Goal: Information Seeking & Learning: Understand process/instructions

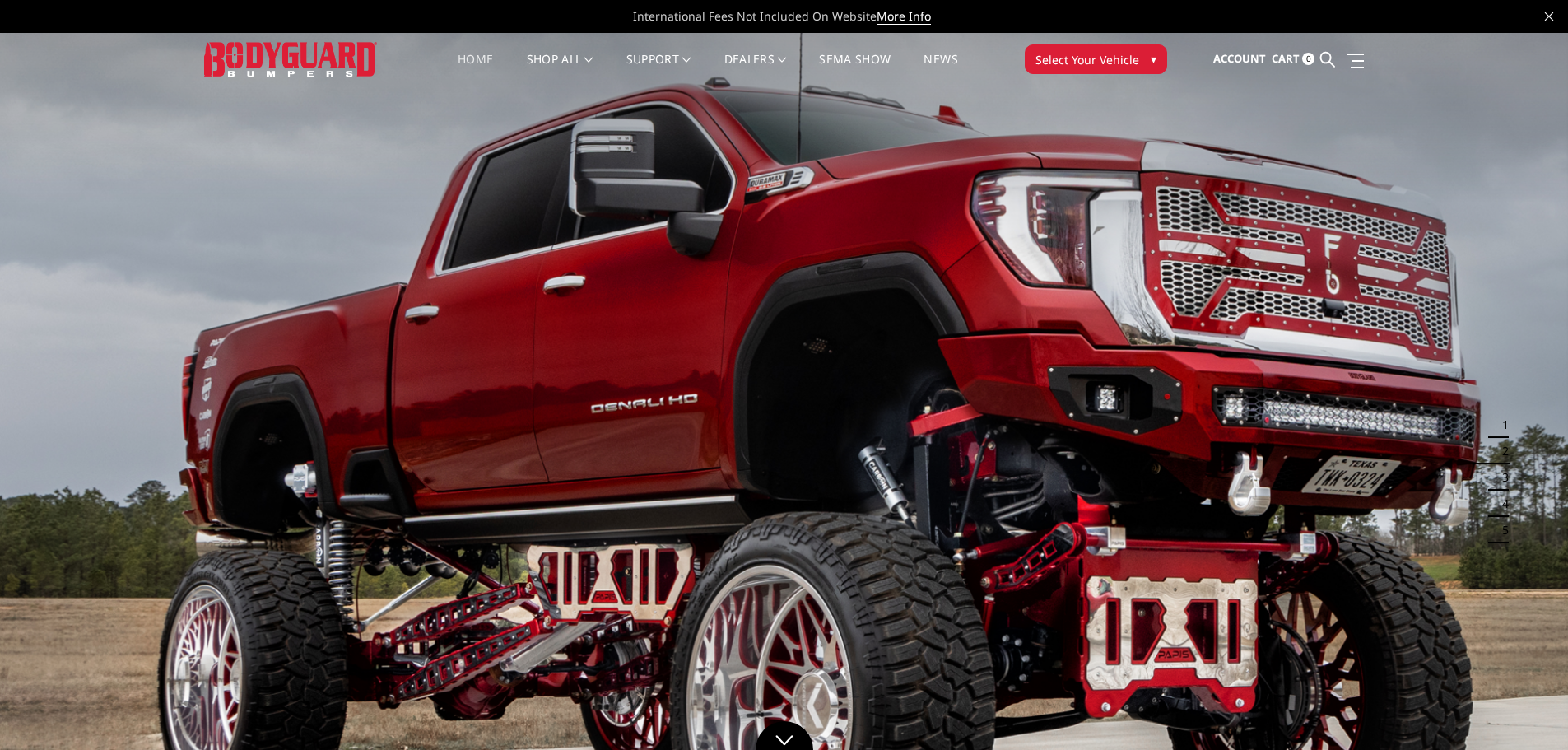
click at [1133, 56] on span "Select Your Vehicle" at bounding box center [1086, 59] width 104 height 17
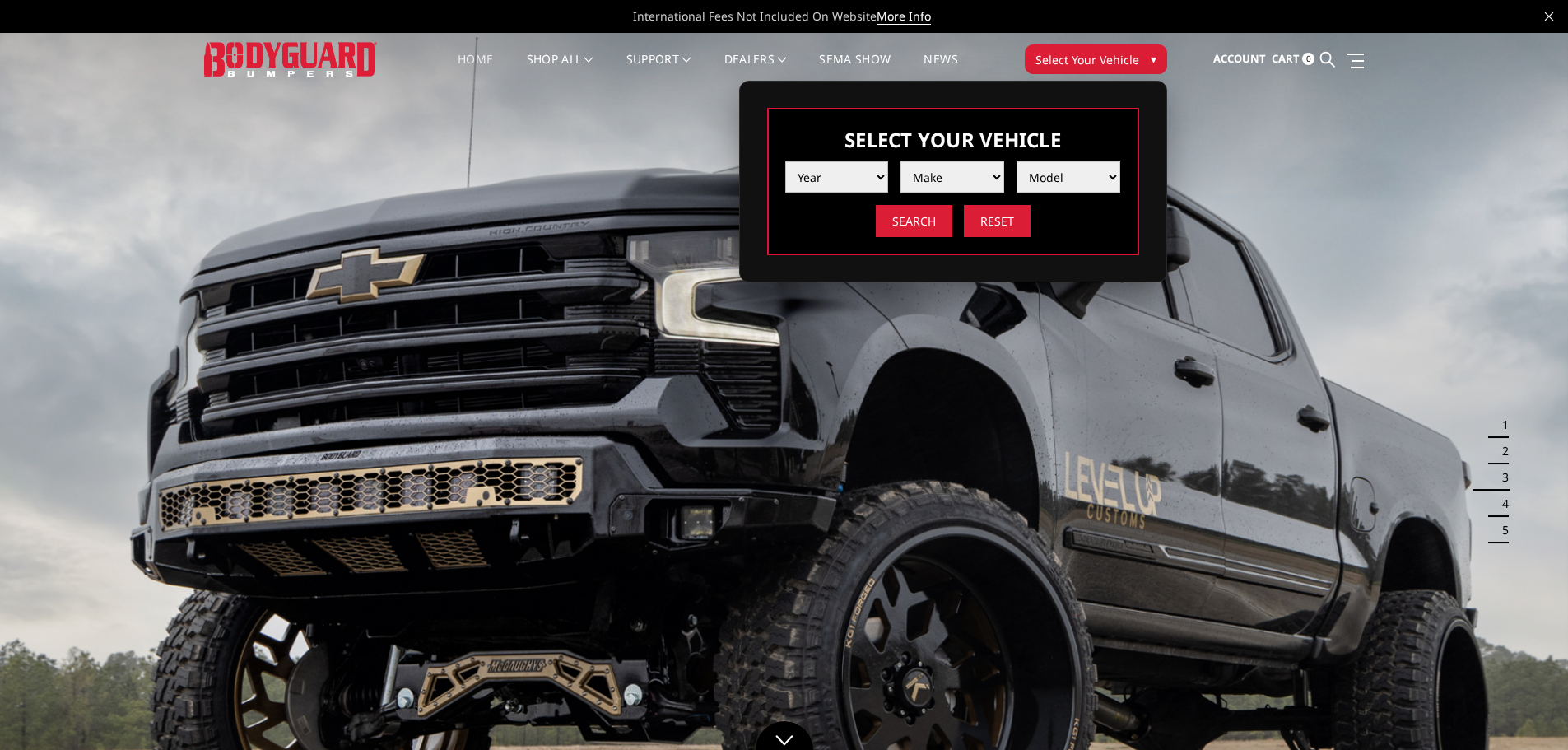
click at [869, 177] on select "Year 2025 2024 2023 2022 2021 2020 2019 2018 2017 2016 2015 2014 2013 2012 2011…" at bounding box center [837, 177] width 104 height 31
select select "yr_2025"
click at [785, 162] on select "Year 2025 2024 2023 2022 2021 2020 2019 2018 2017 2016 2015 2014 2013 2012 2011…" at bounding box center [837, 177] width 104 height 31
click at [976, 165] on select "Make Chevrolet Ford GMC Ram Toyota" at bounding box center [951, 177] width 104 height 31
select select "mk_ford"
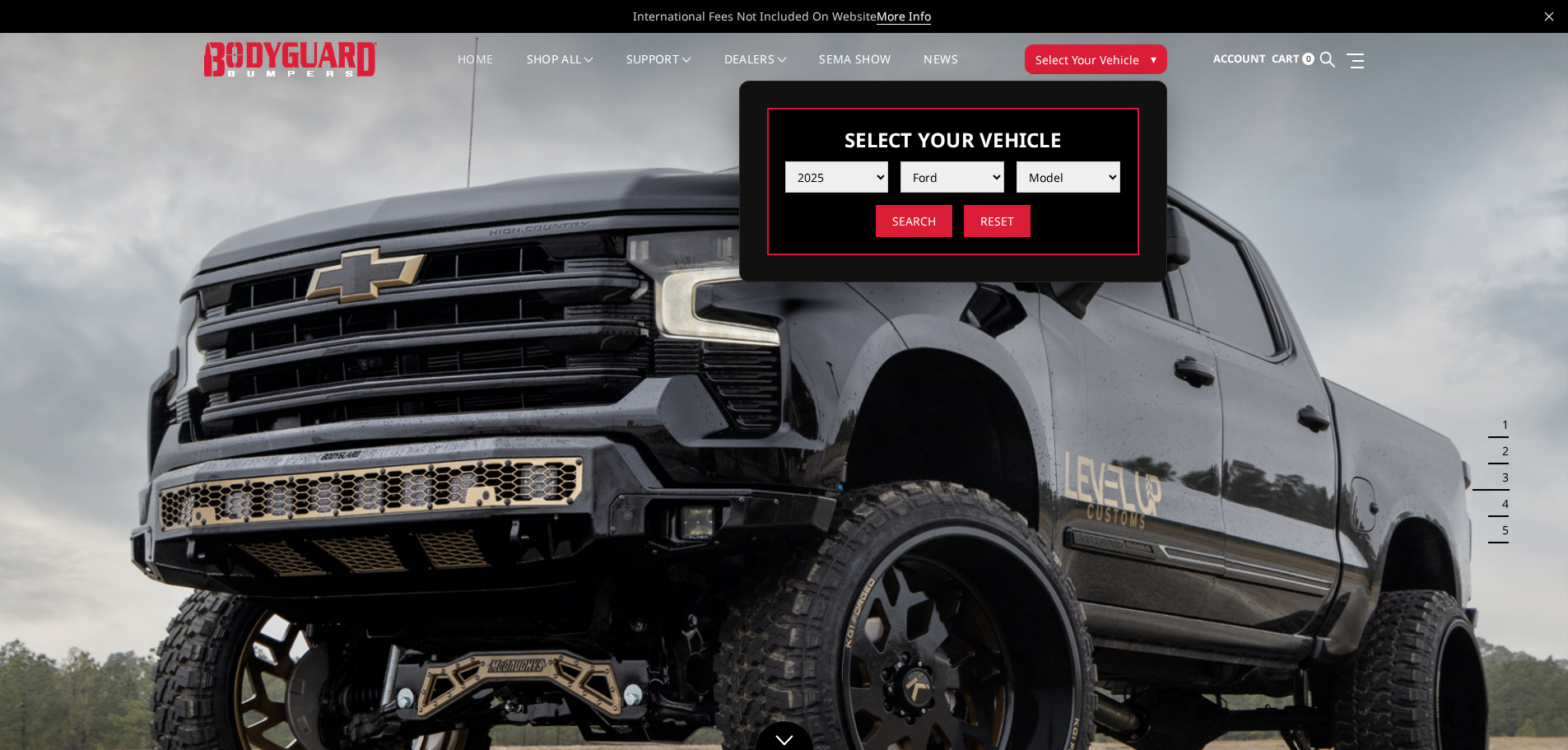
click at [900, 162] on select "Make Chevrolet Ford GMC Ram Toyota" at bounding box center [951, 177] width 104 height 31
click at [1077, 183] on select "Model F150 F150 Raptor F250 / F350 F450 F550" at bounding box center [1068, 177] width 104 height 31
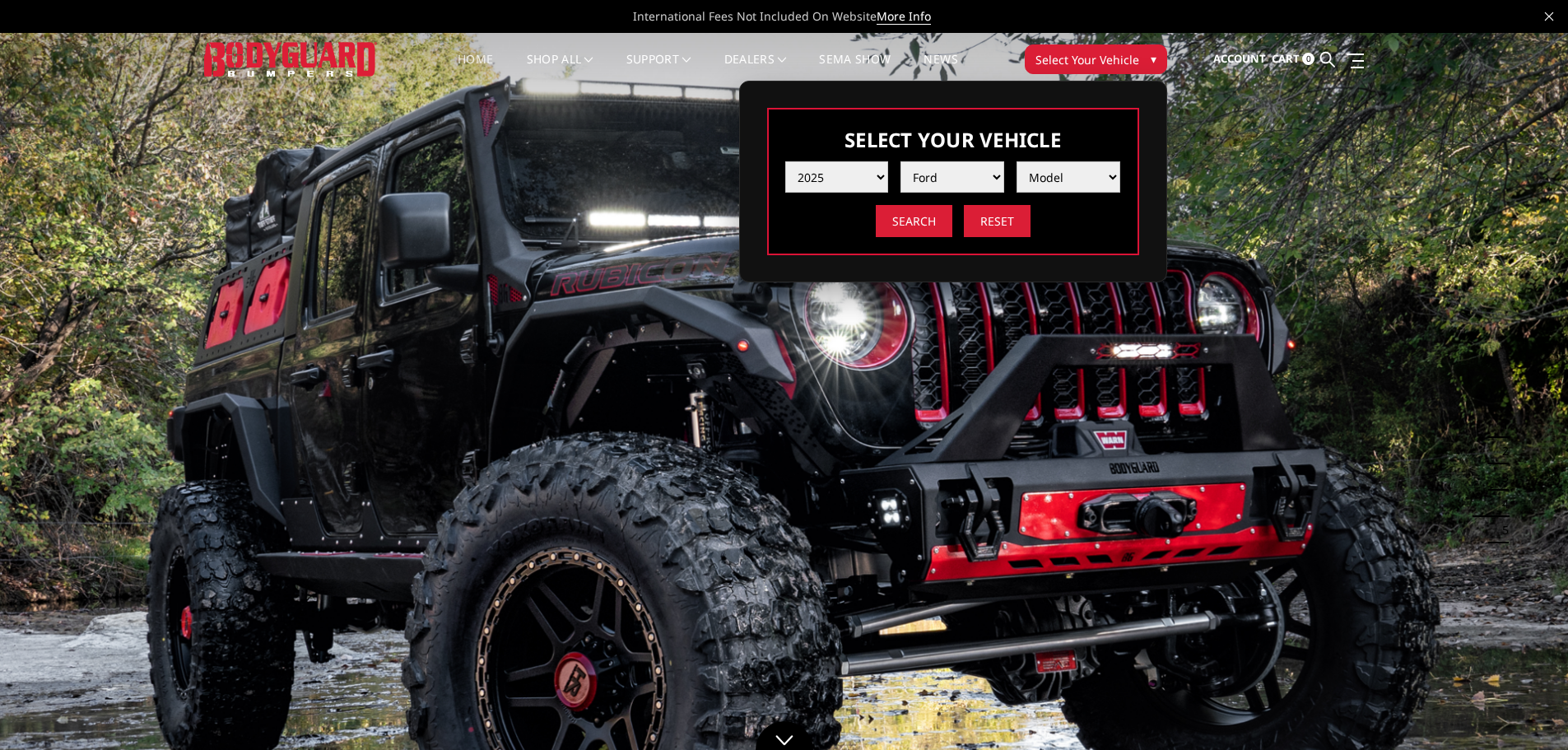
select select "md_f250-f350"
click at [1016, 162] on select "Model F150 F150 Raptor F250 / F350 F450 F550" at bounding box center [1068, 177] width 104 height 31
click at [934, 218] on input "Search" at bounding box center [914, 221] width 76 height 32
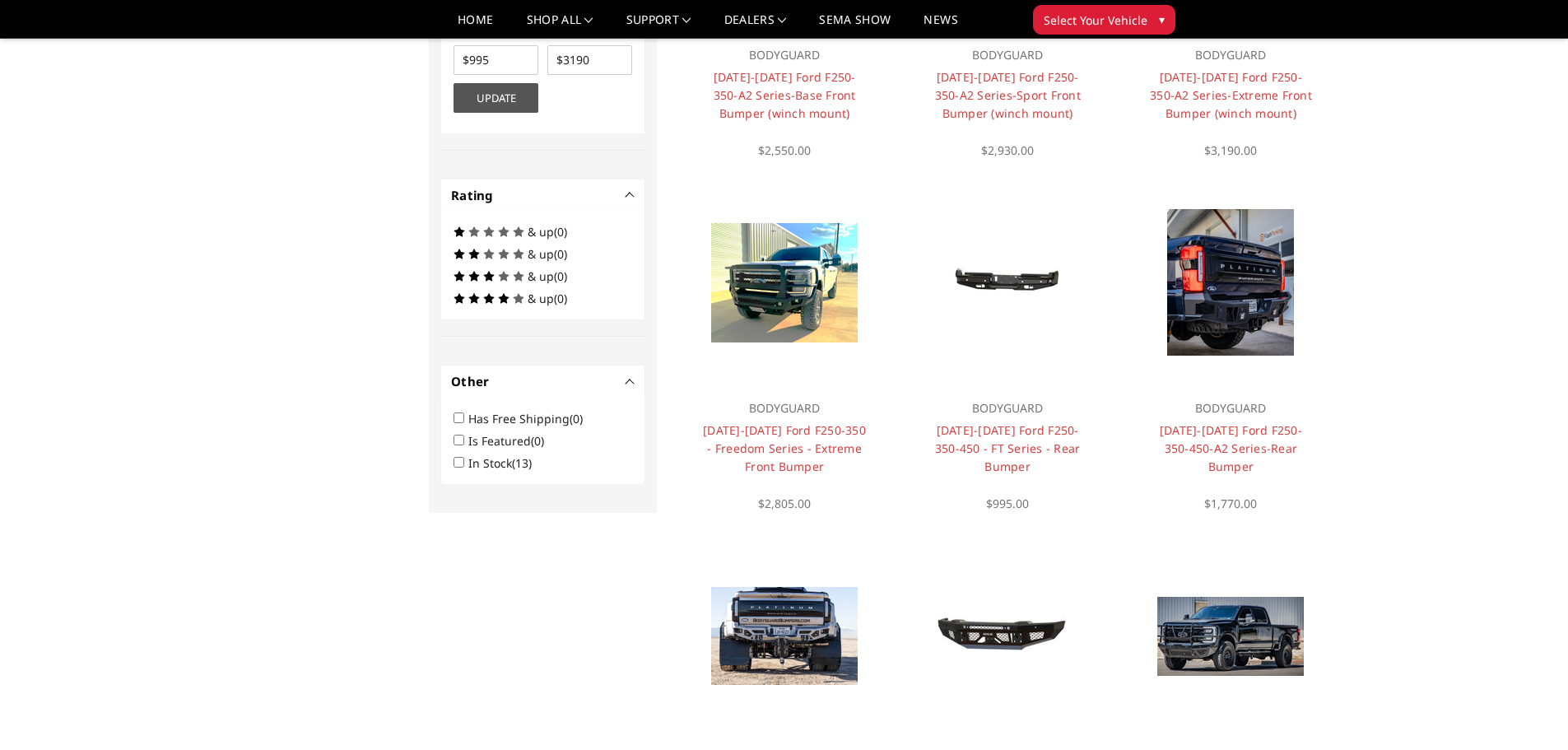
scroll to position [790, 0]
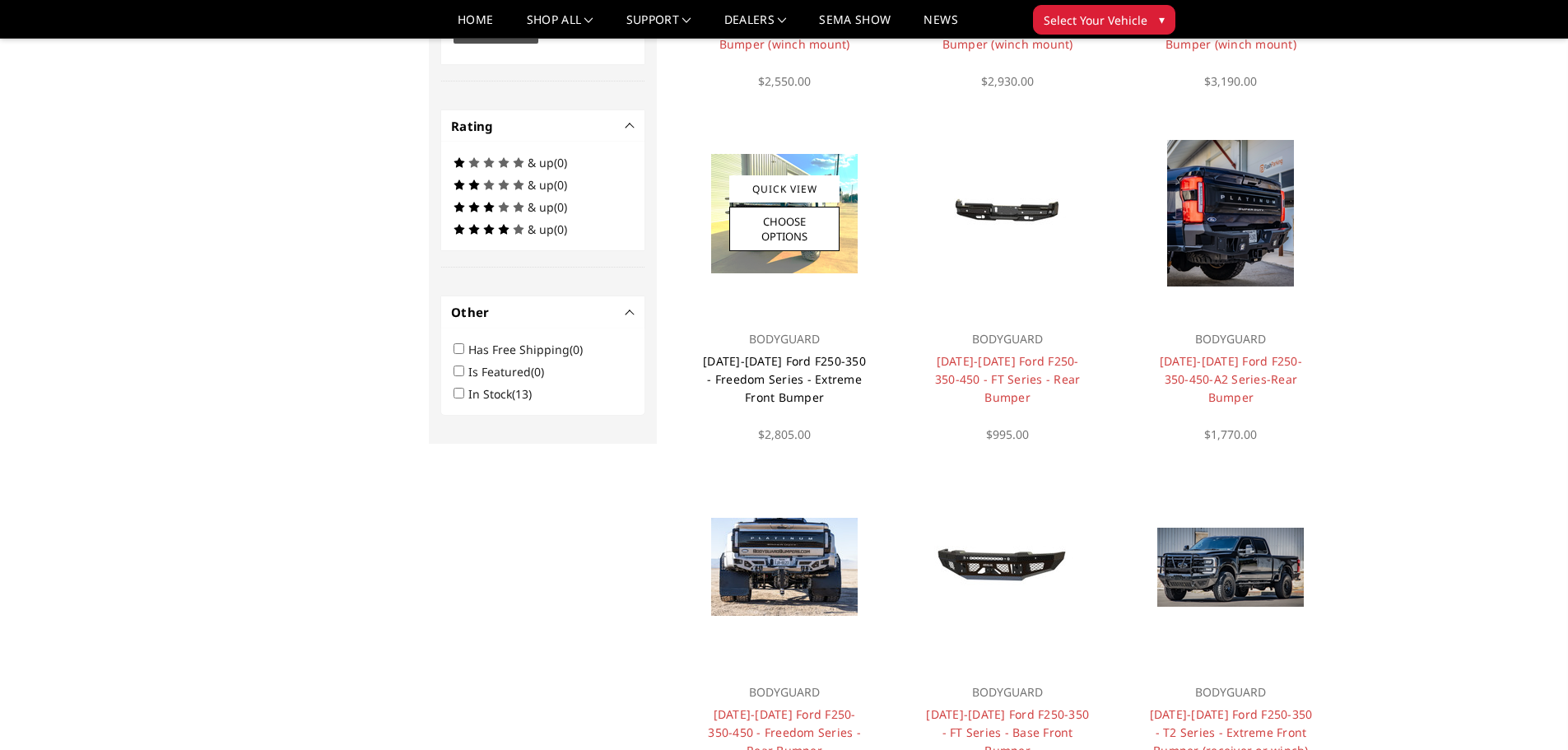
click at [793, 366] on link "2023-2025 Ford F250-350 - Freedom Series - Extreme Front Bumper" at bounding box center [784, 379] width 163 height 52
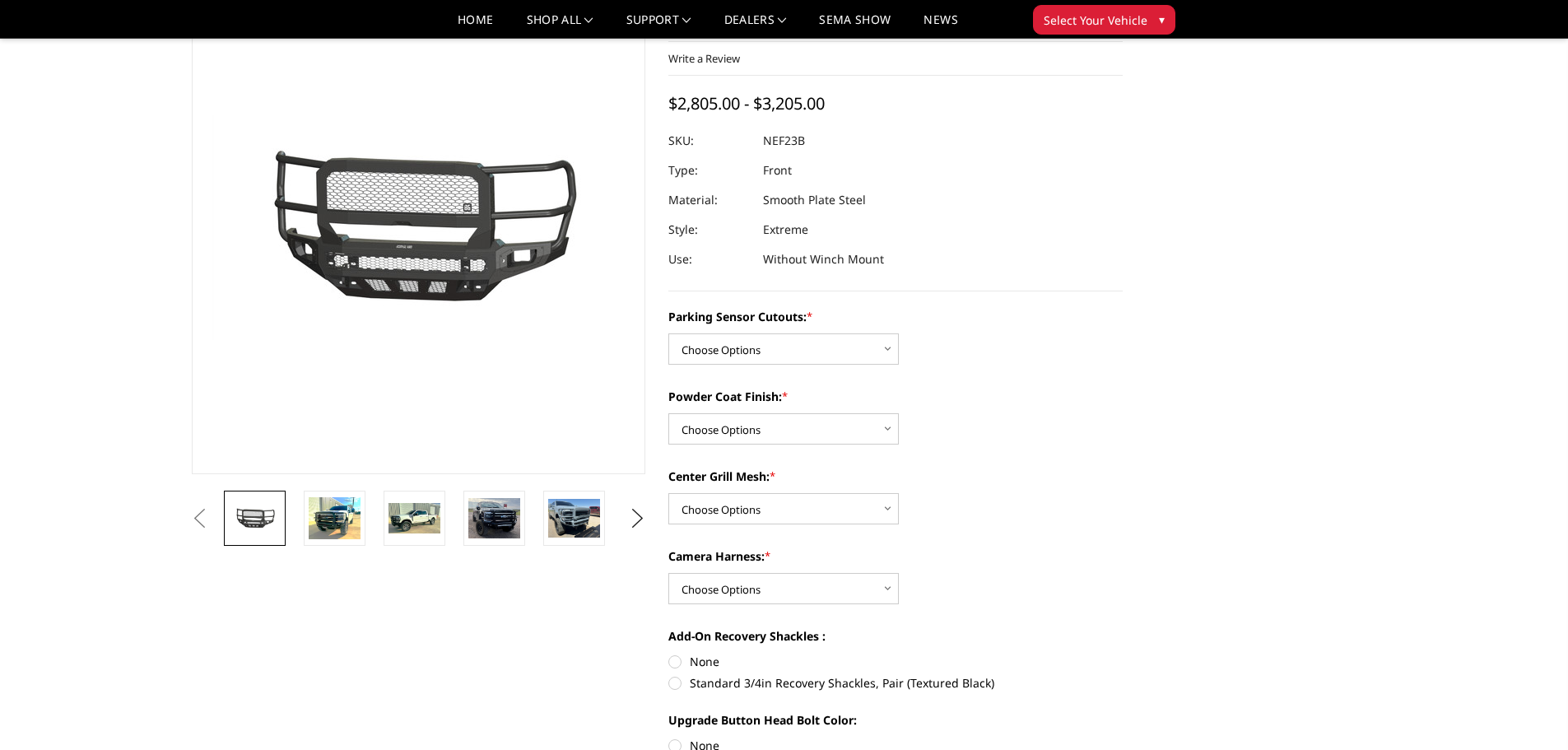
scroll to position [78, 0]
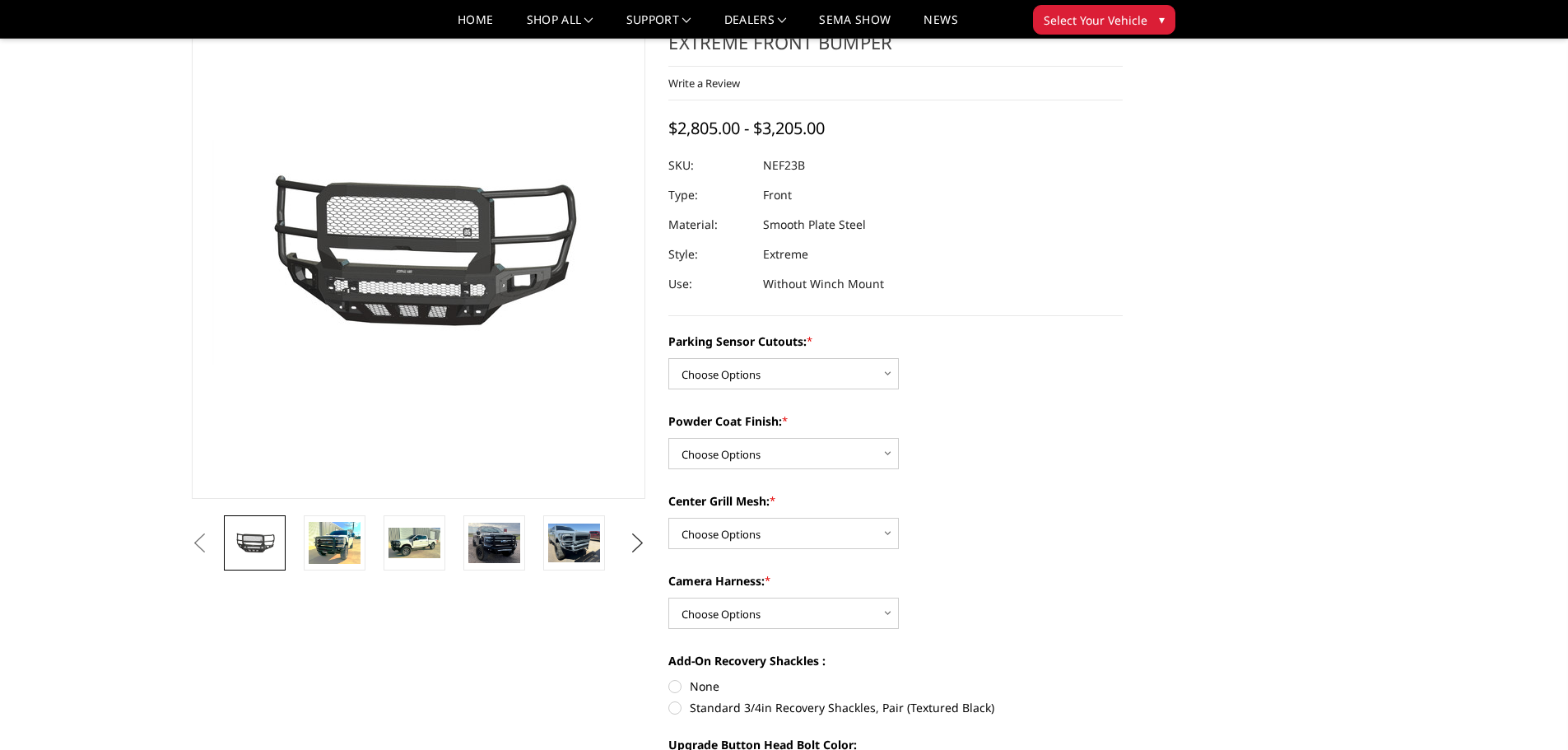
click at [635, 543] on button "Next" at bounding box center [637, 544] width 25 height 25
click at [582, 547] on img at bounding box center [574, 543] width 52 height 39
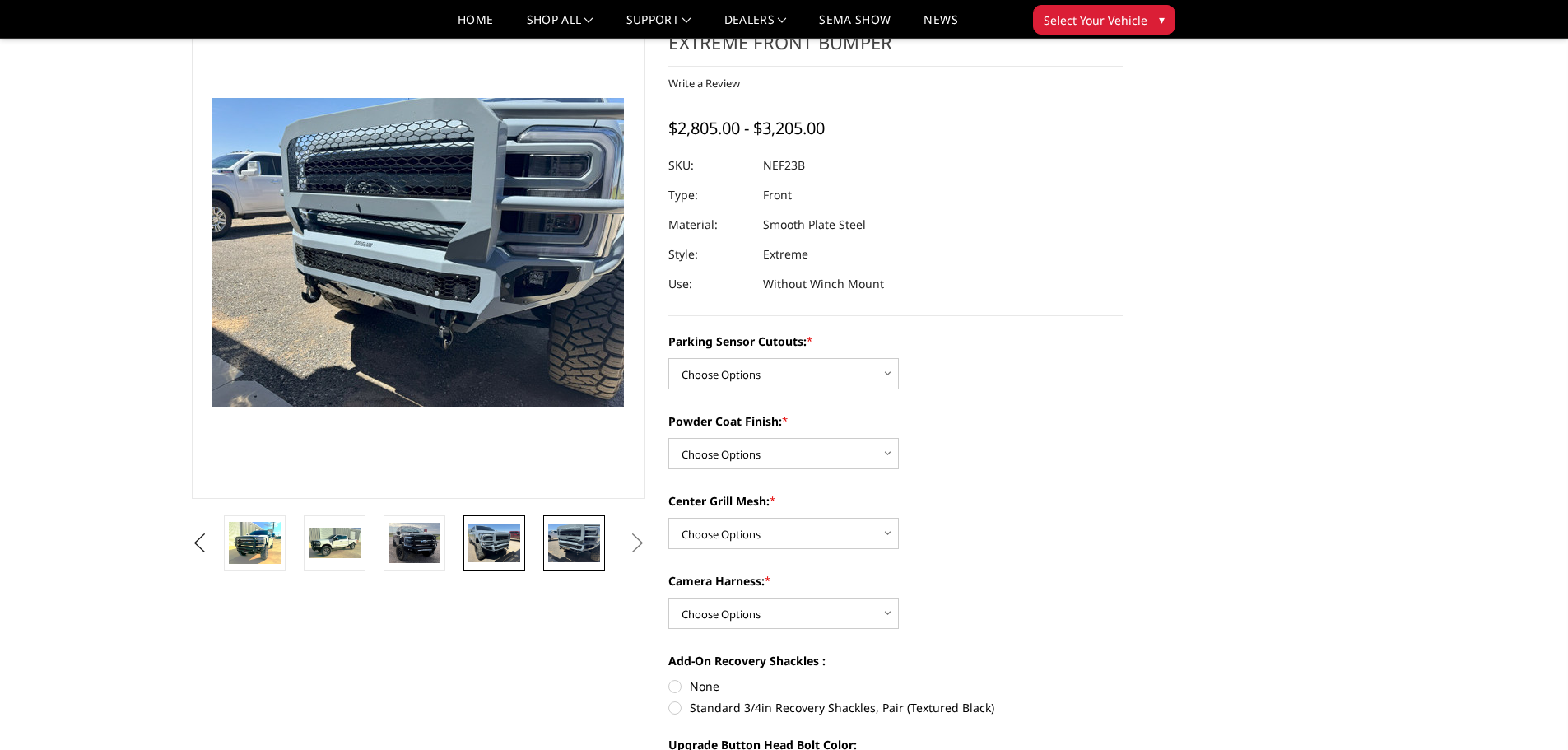
click at [507, 547] on img at bounding box center [494, 543] width 52 height 39
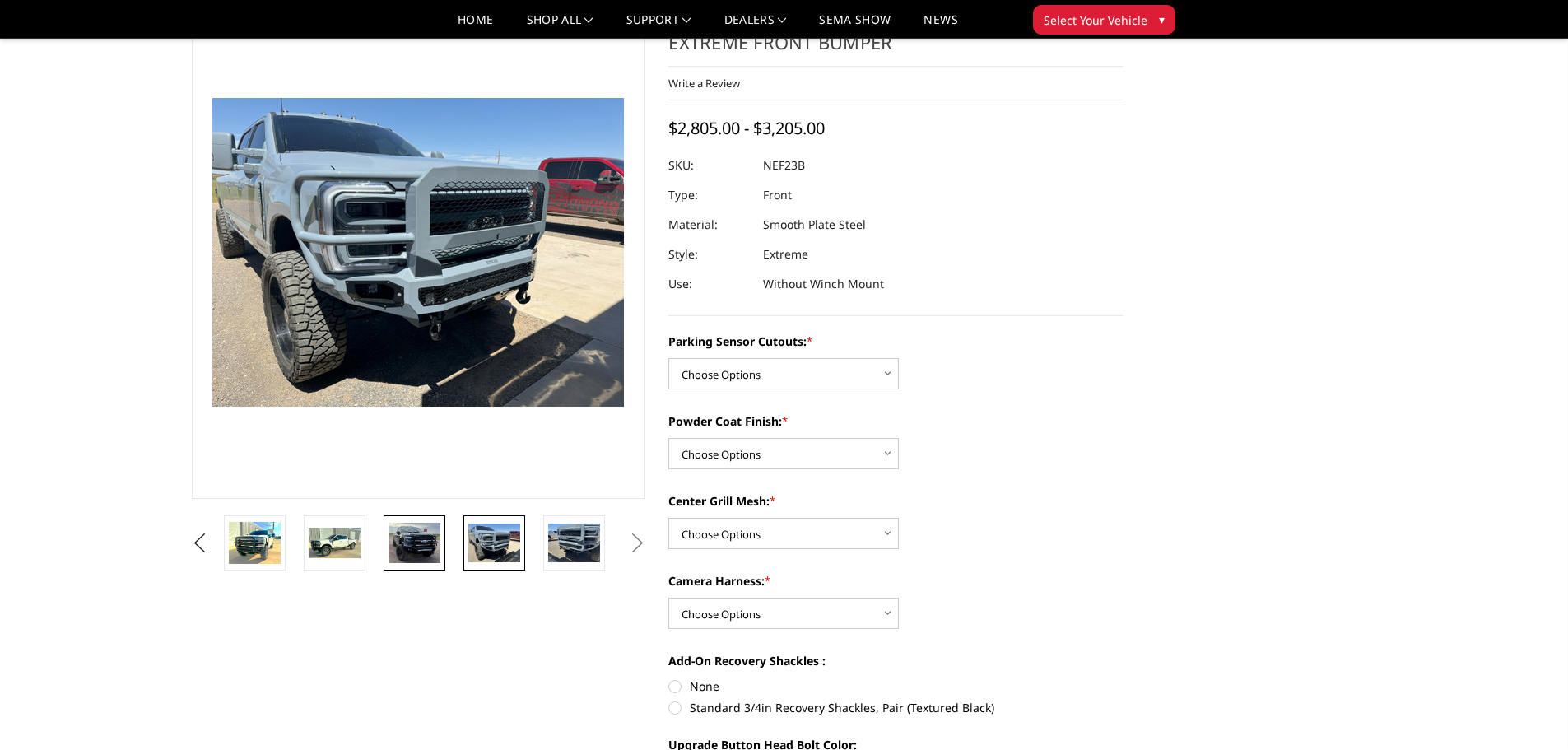
click at [427, 542] on img at bounding box center [414, 542] width 52 height 40
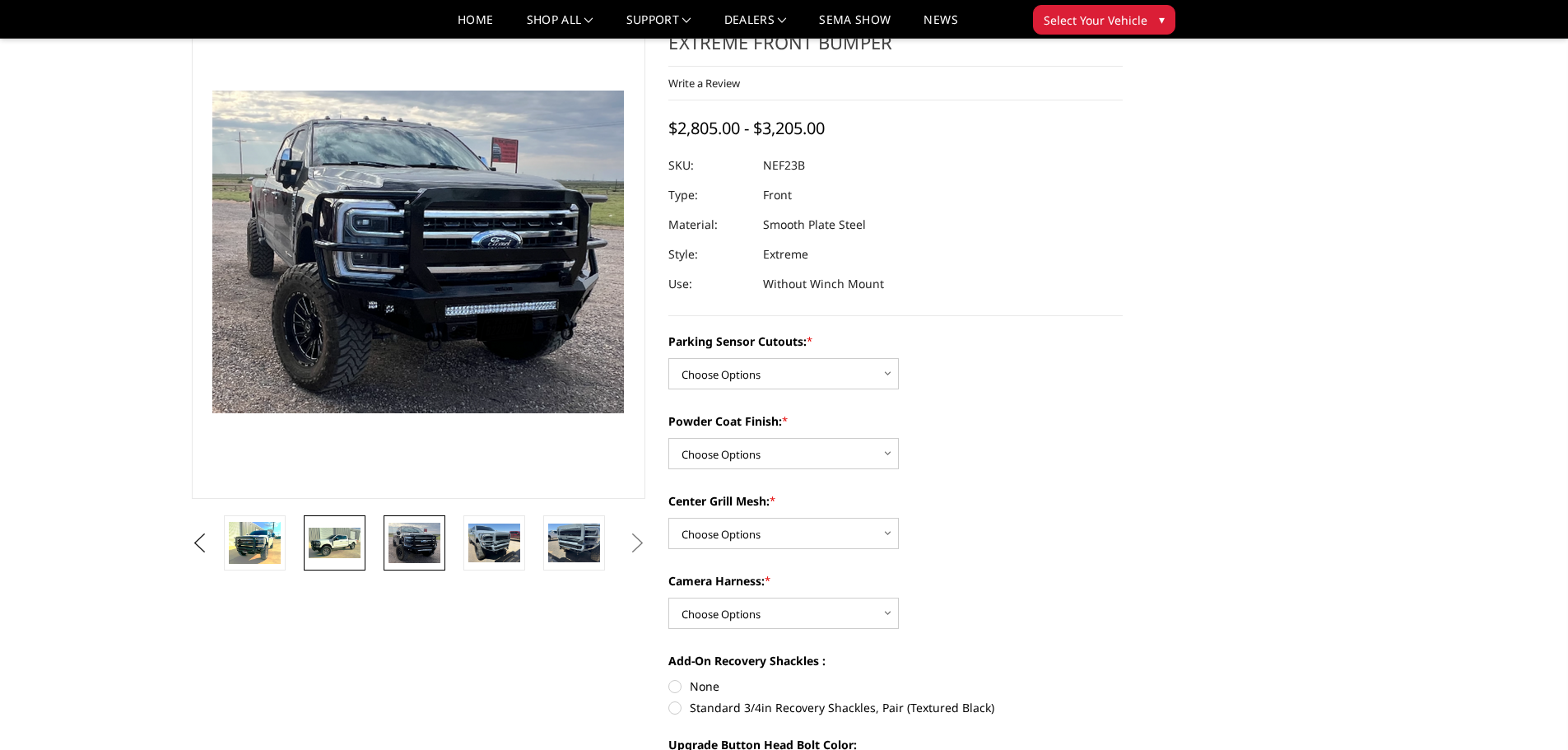
click at [345, 554] on img at bounding box center [334, 543] width 52 height 31
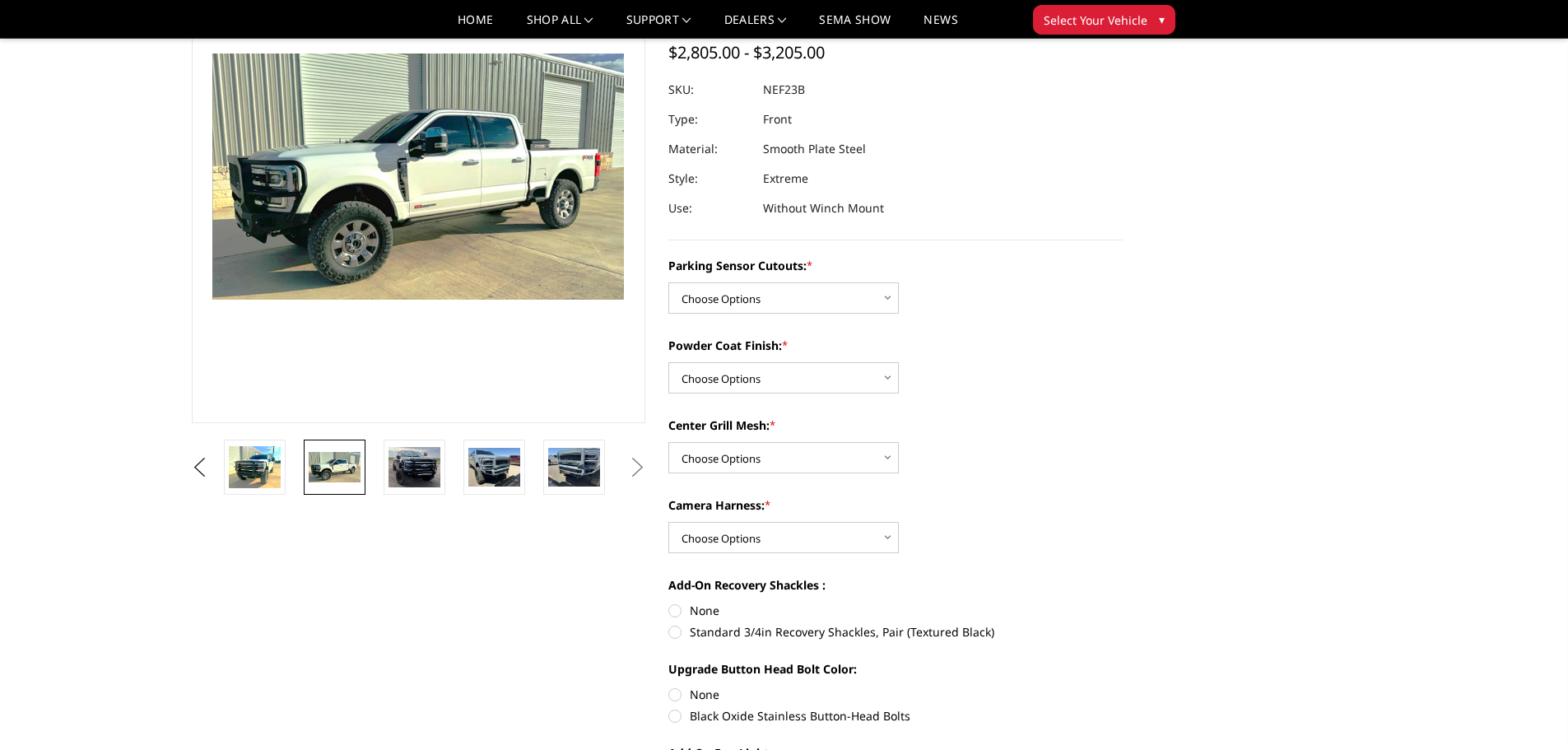
scroll to position [0, 0]
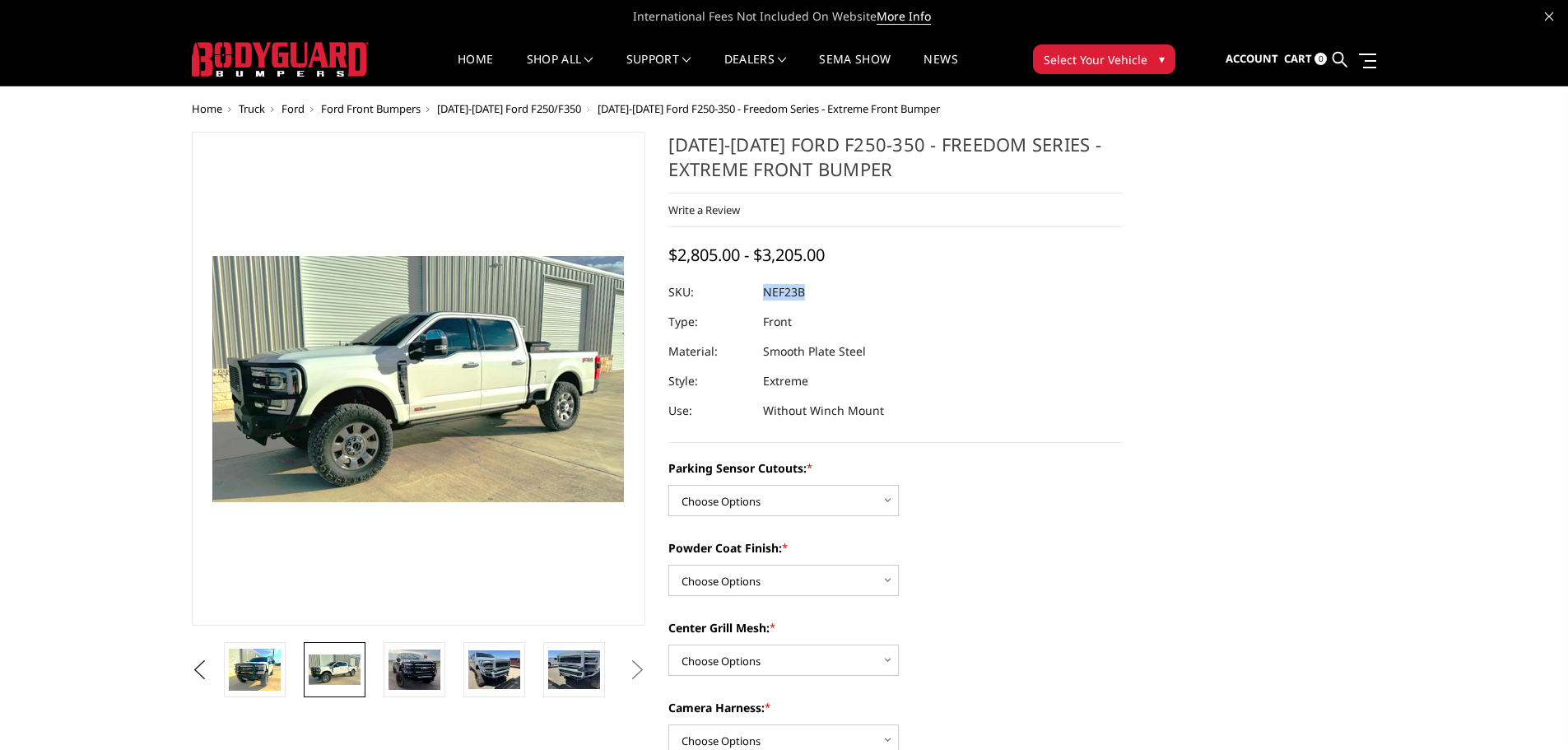
drag, startPoint x: 804, startPoint y: 296, endPoint x: 764, endPoint y: 288, distance: 40.8
click at [764, 288] on dd "NEF23B" at bounding box center [784, 291] width 42 height 29
copy dd "NEF23B"
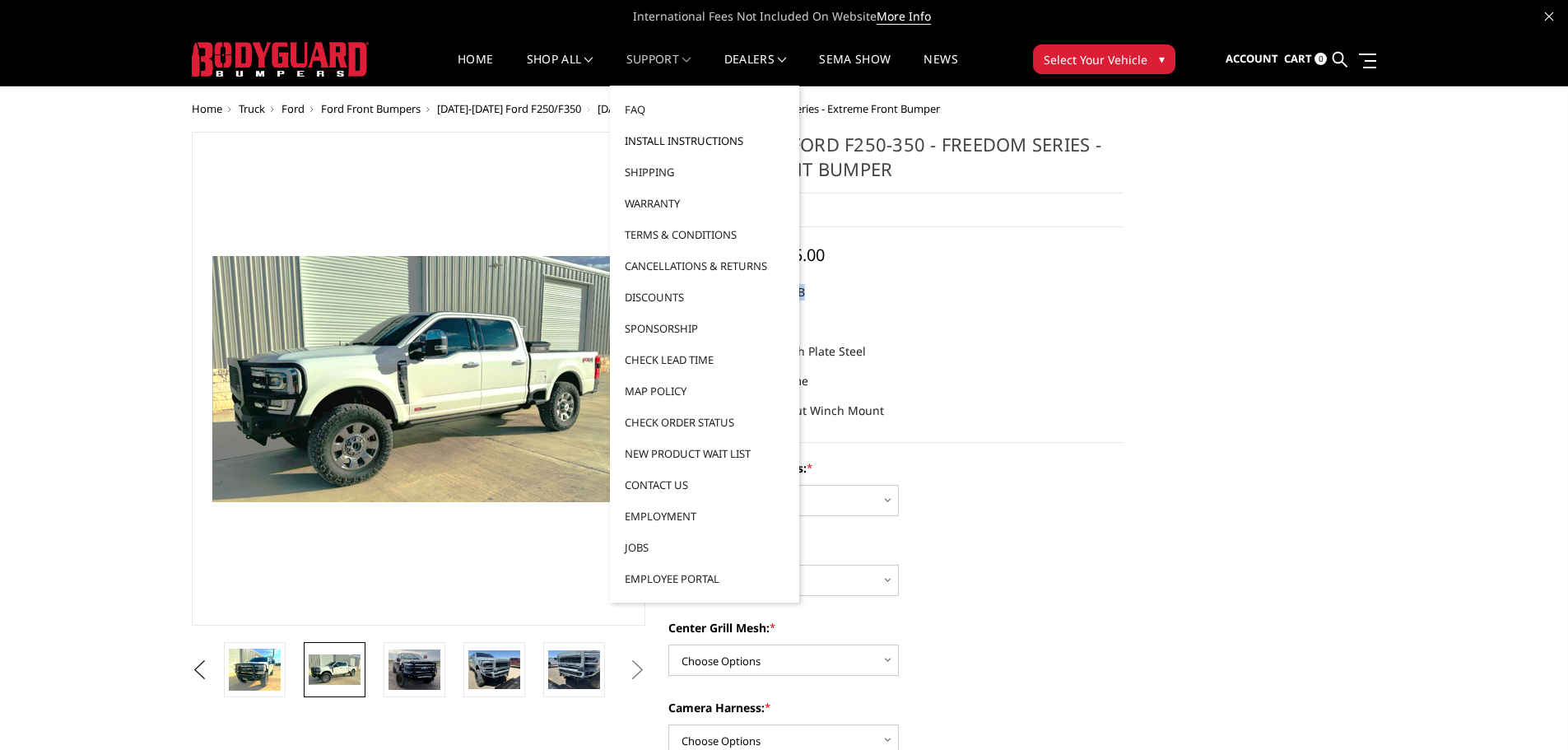
click at [707, 142] on link "Install Instructions" at bounding box center [704, 140] width 176 height 31
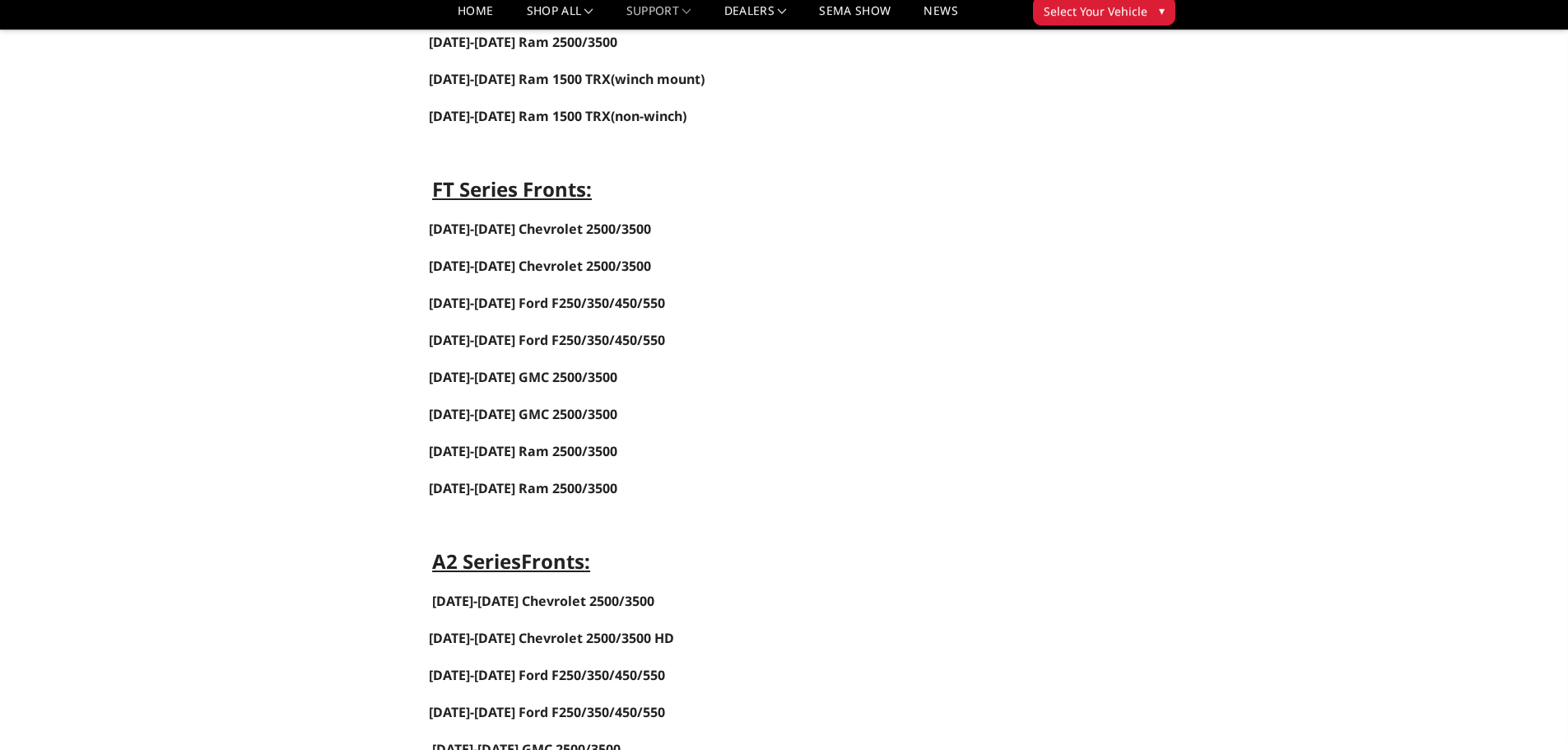
scroll to position [1070, 0]
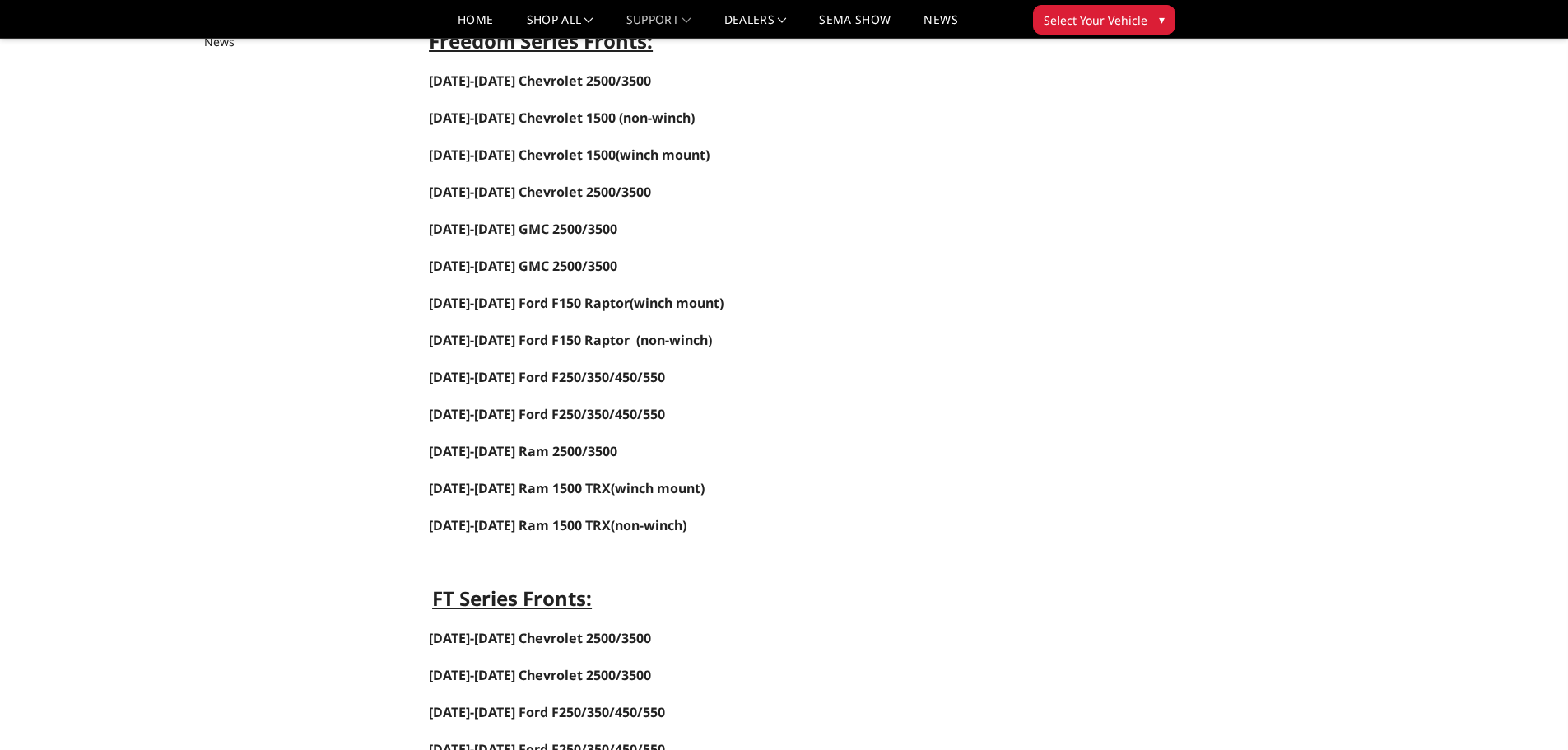
scroll to position [164, 0]
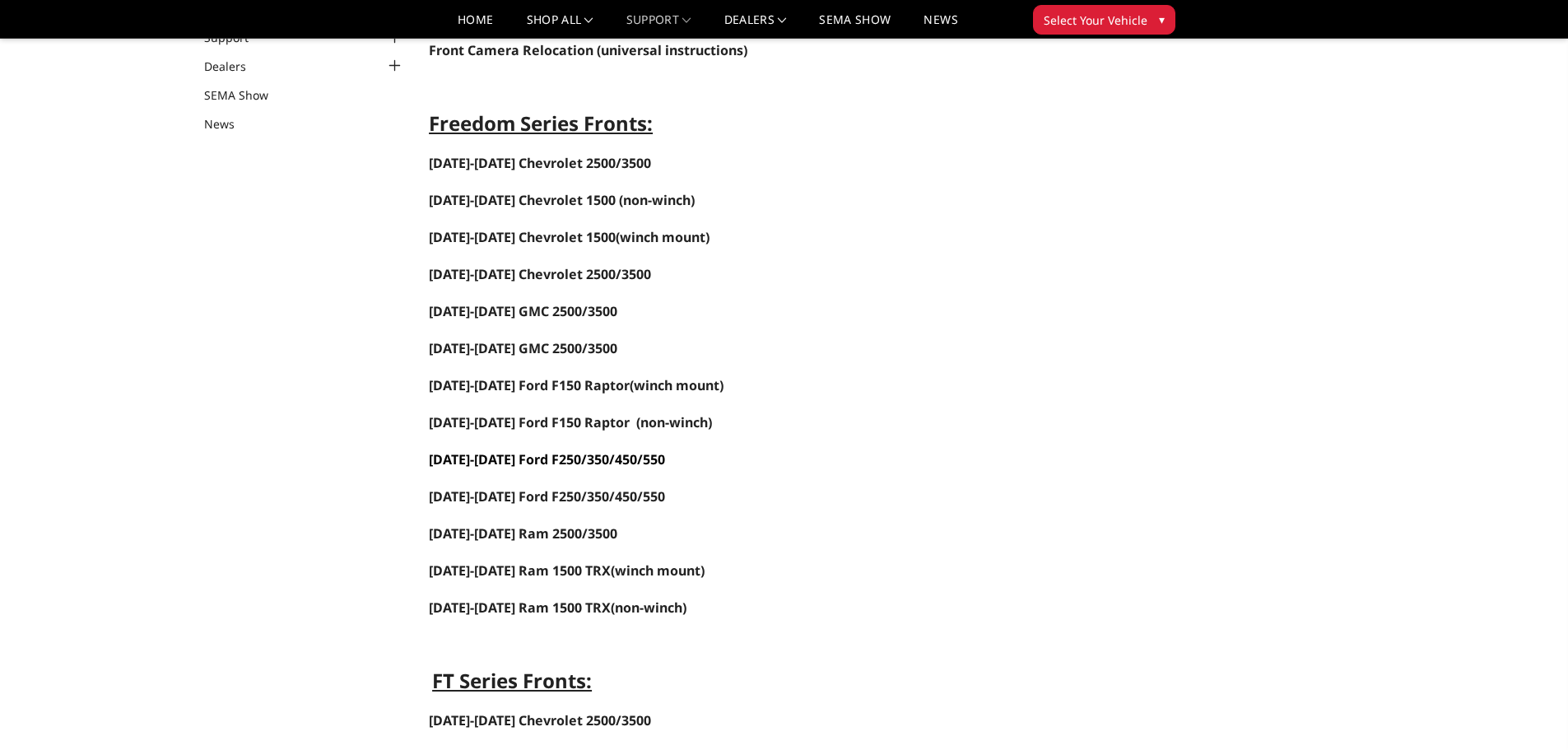
click at [527, 460] on span "[DATE]-[DATE] Ford F250/350/450/550" at bounding box center [547, 459] width 236 height 18
